Goal: Information Seeking & Learning: Learn about a topic

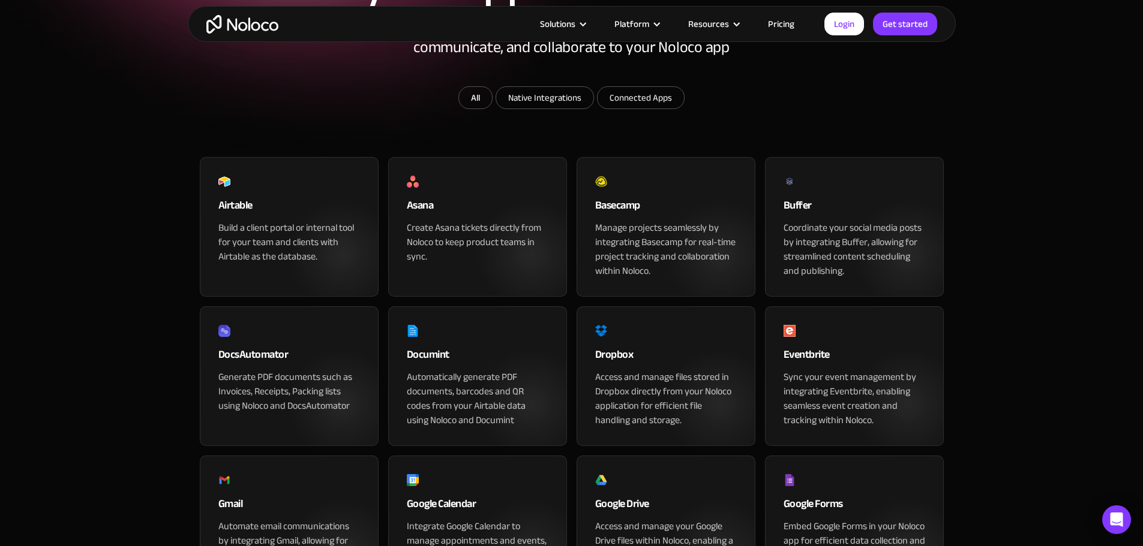
scroll to position [240, 0]
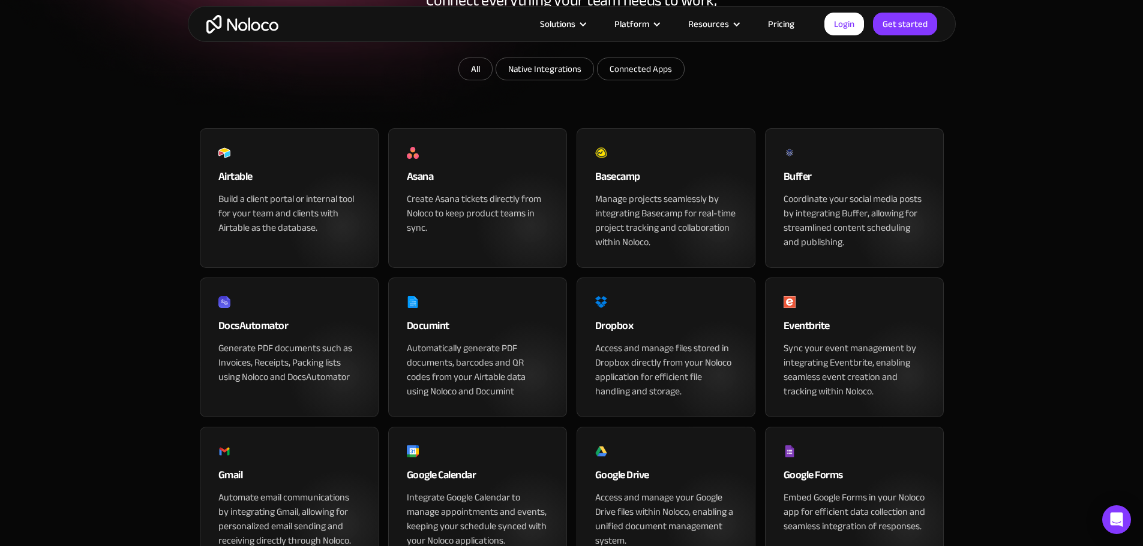
click at [557, 80] on input "Native Integrations" at bounding box center [544, 69] width 97 height 22
checkbox input "true"
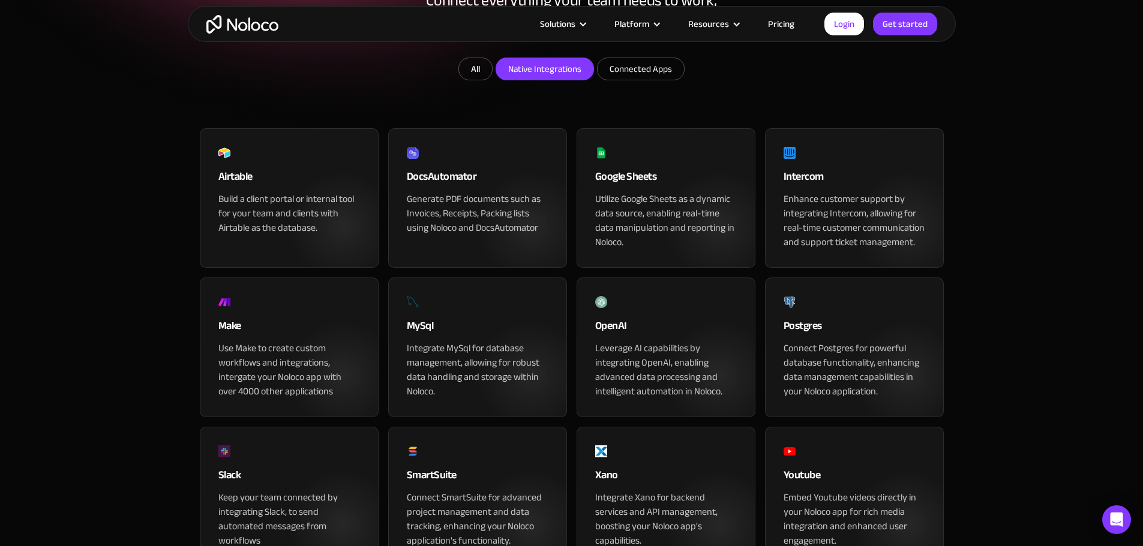
click at [593, 80] on input "Connected Apps" at bounding box center [544, 69] width 97 height 22
checkbox input "true"
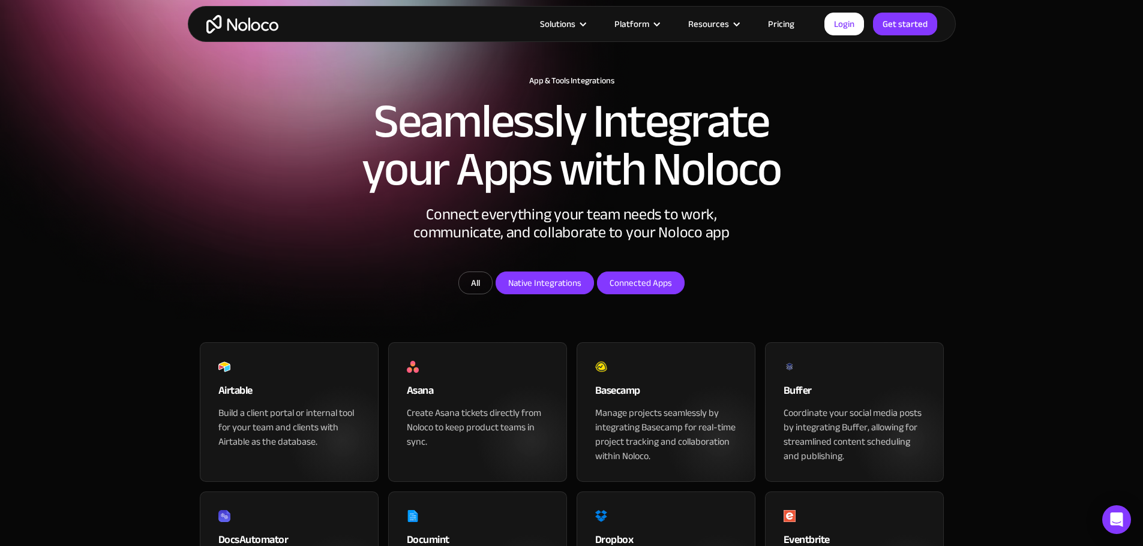
scroll to position [0, 0]
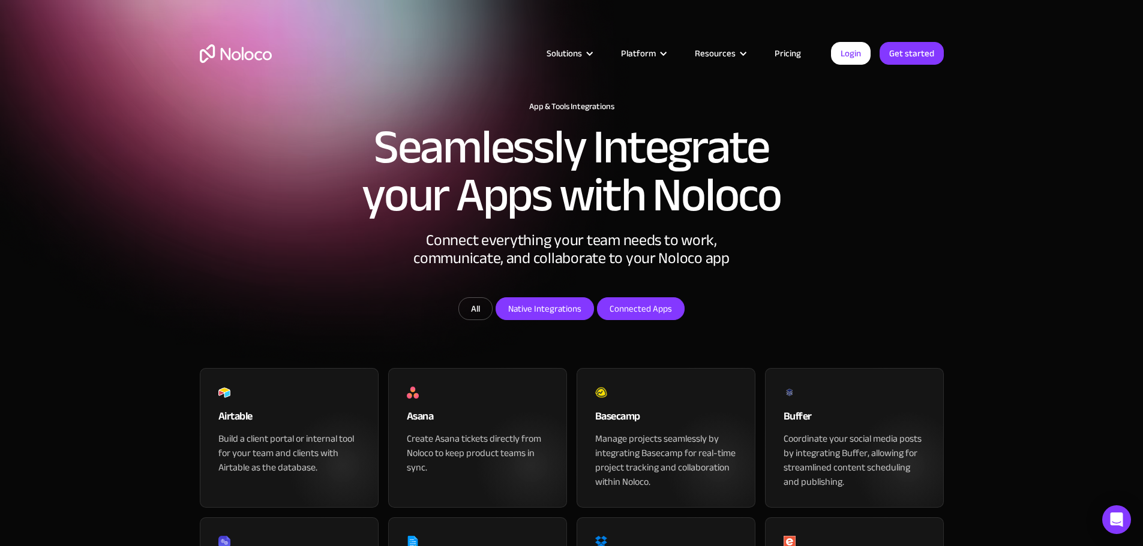
click at [479, 320] on link "All" at bounding box center [475, 308] width 34 height 23
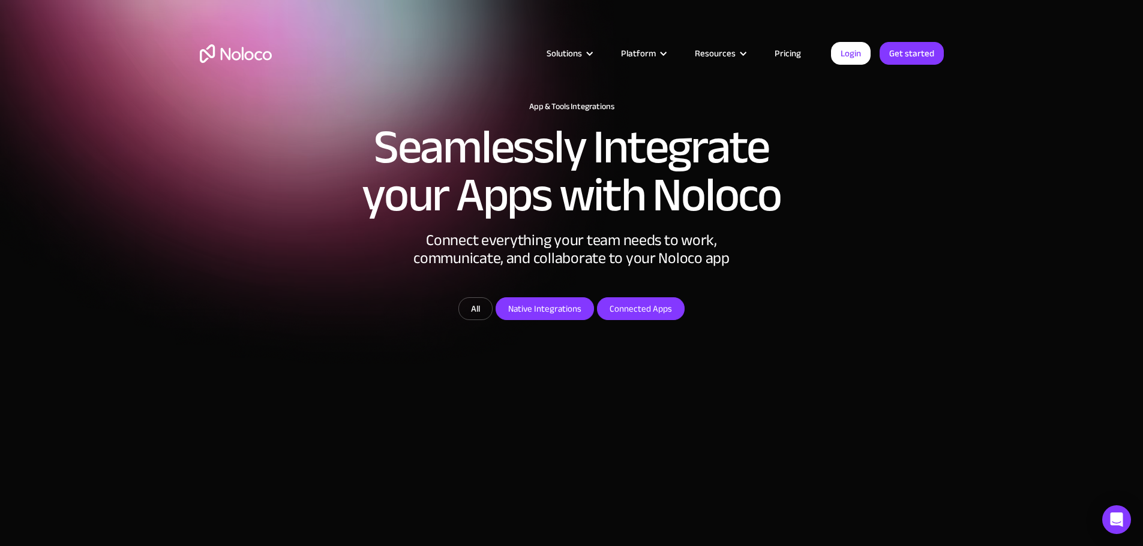
checkbox input "false"
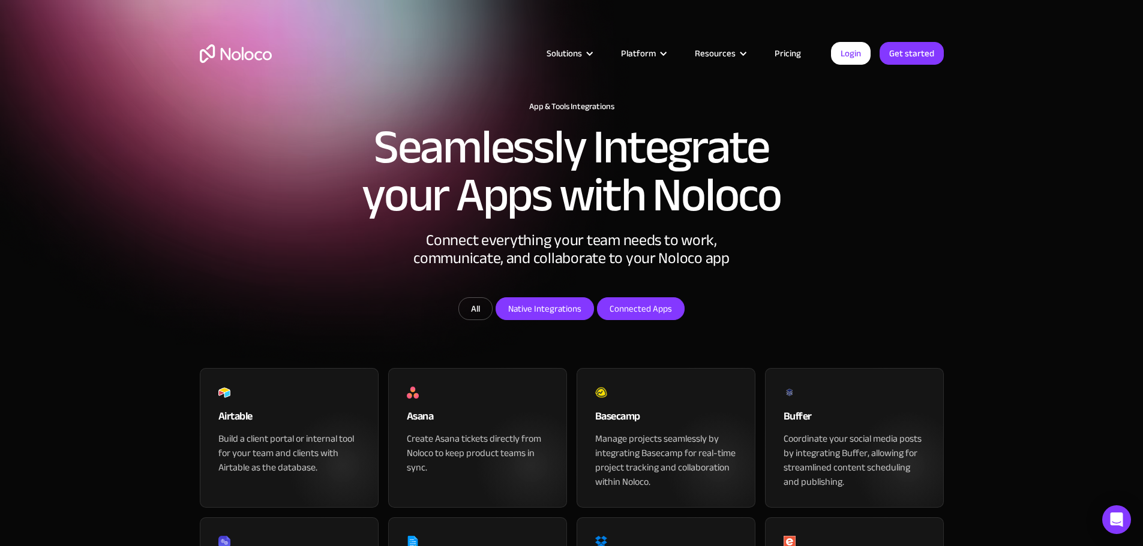
click at [236, 57] on img "home" at bounding box center [236, 53] width 72 height 19
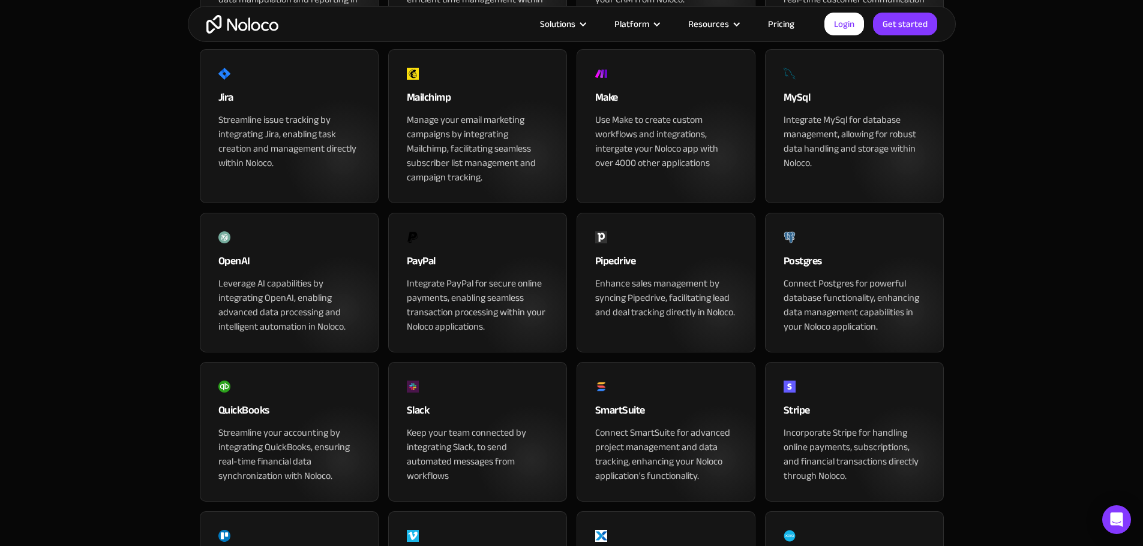
scroll to position [900, 0]
